Goal: Information Seeking & Learning: Understand process/instructions

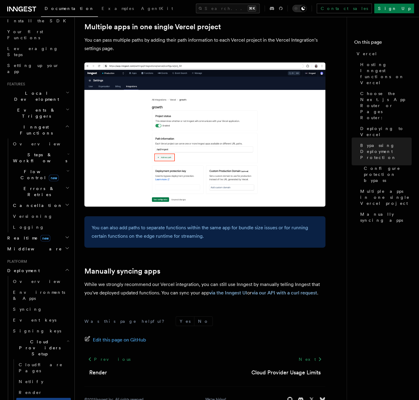
scroll to position [95, 0]
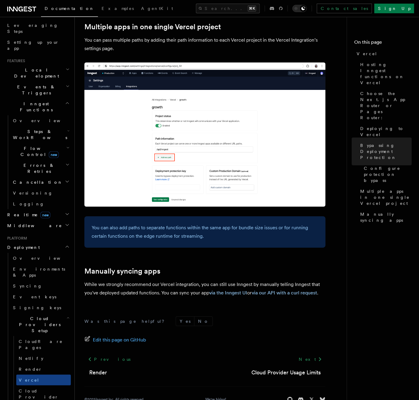
click at [59, 313] on h2 "Cloud Providers Setup" at bounding box center [41, 324] width 60 height 23
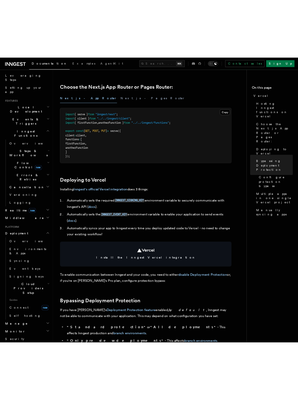
scroll to position [0, 0]
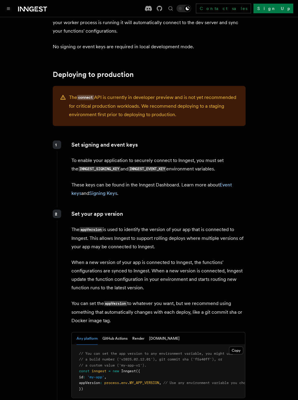
scroll to position [939, 0]
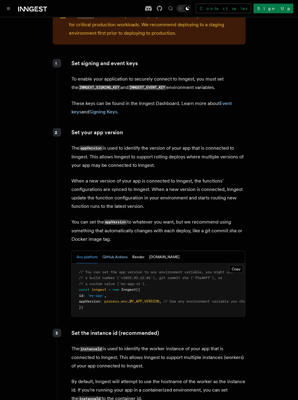
click at [109, 251] on button "GitHub Actions" at bounding box center [115, 257] width 25 height 12
click at [139, 251] on button "Render" at bounding box center [138, 257] width 12 height 12
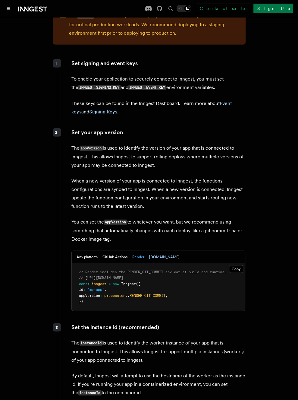
click at [149, 251] on button "[DOMAIN_NAME]" at bounding box center [164, 257] width 30 height 12
click at [87, 251] on button "Any platform" at bounding box center [87, 257] width 21 height 12
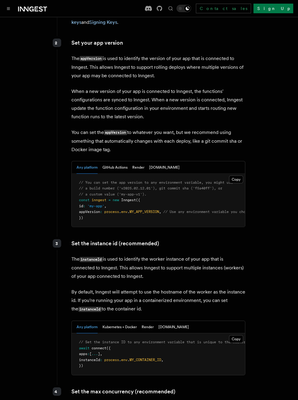
scroll to position [1078, 0]
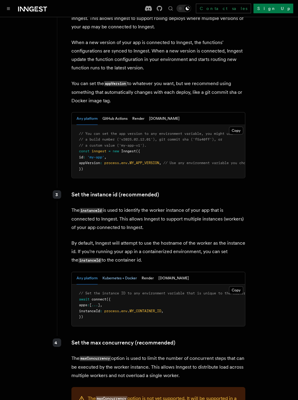
click at [106, 272] on button "Kubernetes + Docker" at bounding box center [120, 278] width 34 height 12
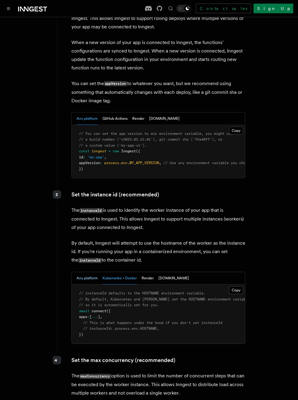
click at [80, 272] on button "Any platform" at bounding box center [87, 278] width 21 height 12
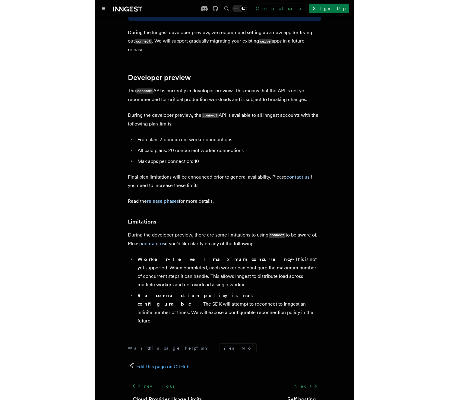
scroll to position [3214, 0]
